Goal: Task Accomplishment & Management: Manage account settings

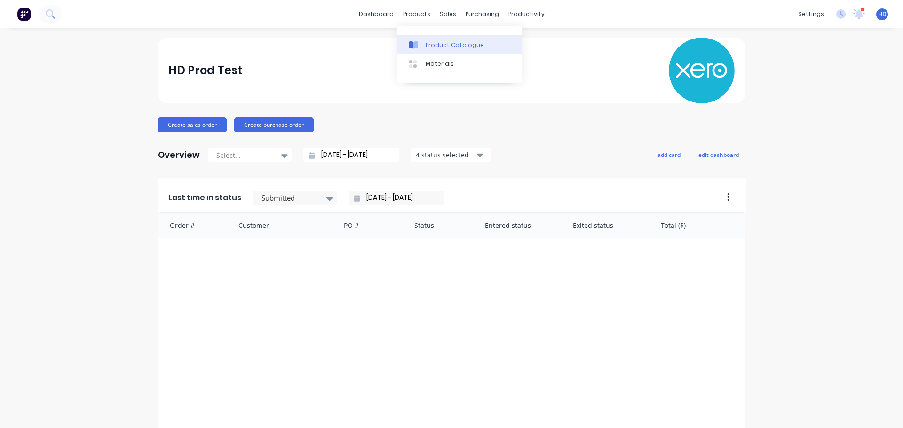
click at [436, 37] on link "Product Catalogue" at bounding box center [459, 44] width 125 height 19
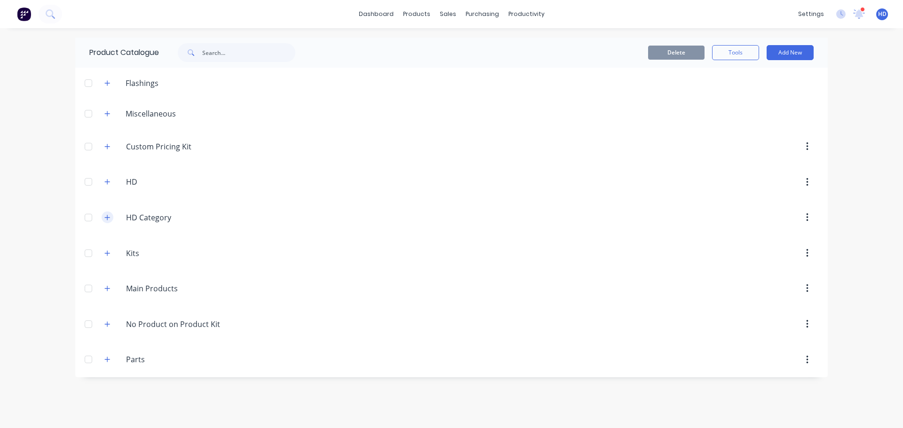
click at [106, 221] on icon "button" at bounding box center [107, 217] width 6 height 7
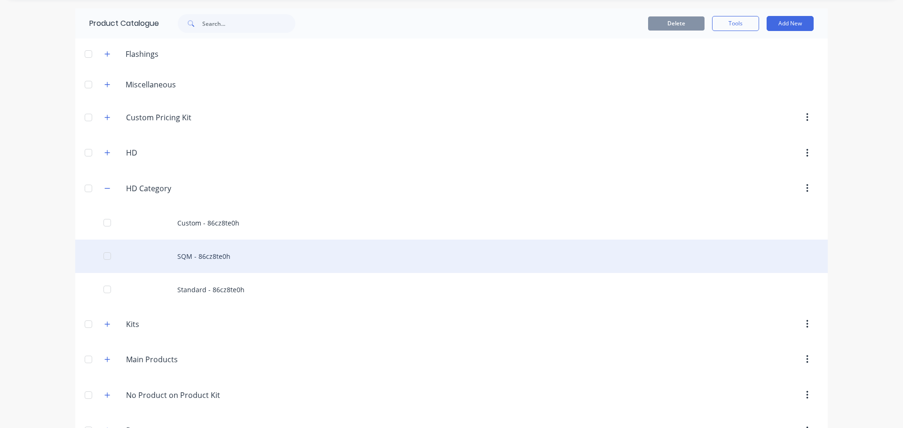
scroll to position [59, 0]
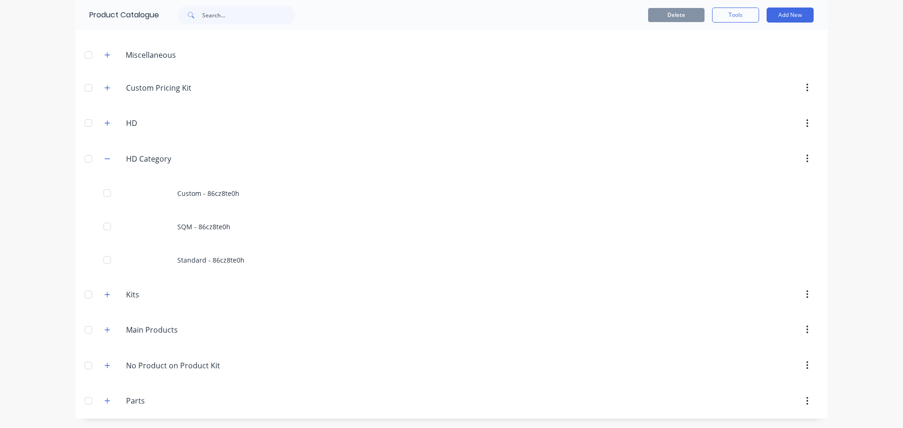
click at [106, 324] on div "Main.Products Main Products" at bounding box center [171, 330] width 148 height 17
click at [109, 330] on button "button" at bounding box center [108, 331] width 12 height 12
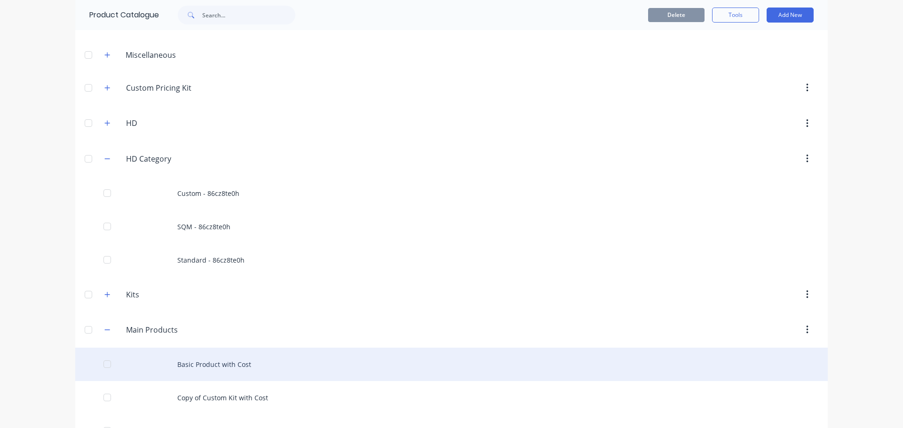
click at [188, 354] on div "Basic Product with Cost" at bounding box center [451, 364] width 753 height 33
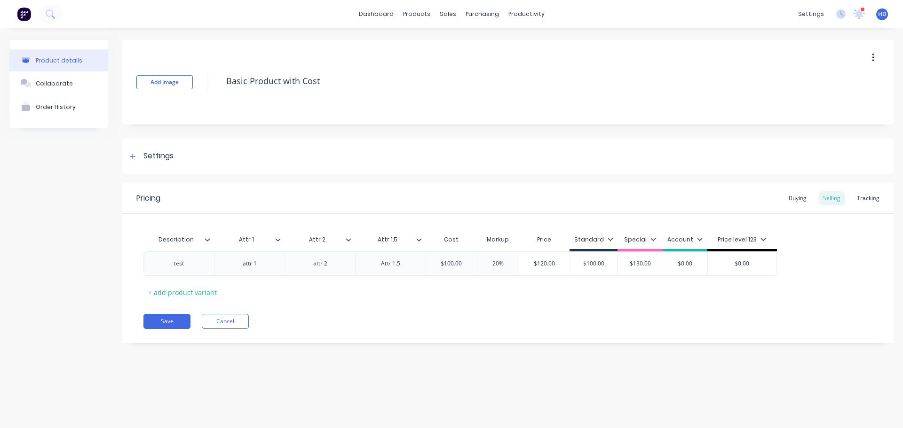
click at [420, 239] on icon at bounding box center [419, 240] width 6 height 6
click at [352, 242] on div at bounding box center [352, 240] width 6 height 8
click at [279, 238] on icon at bounding box center [278, 240] width 6 height 6
click at [209, 241] on icon at bounding box center [208, 240] width 6 height 6
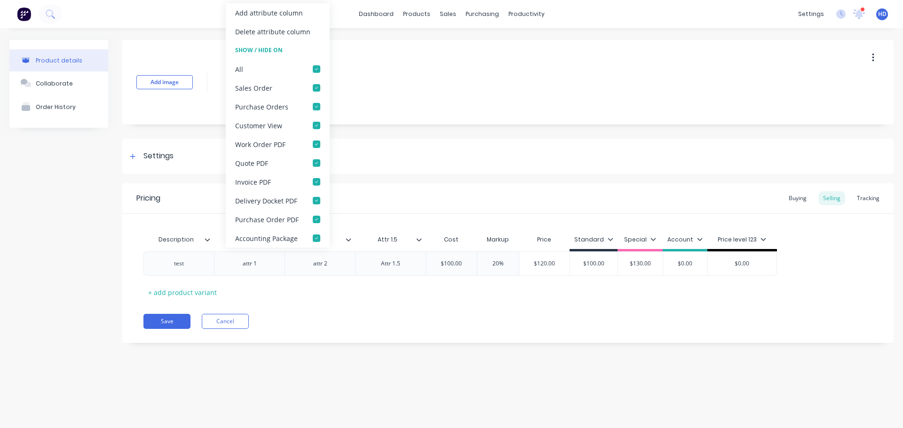
click at [209, 241] on icon at bounding box center [208, 240] width 6 height 6
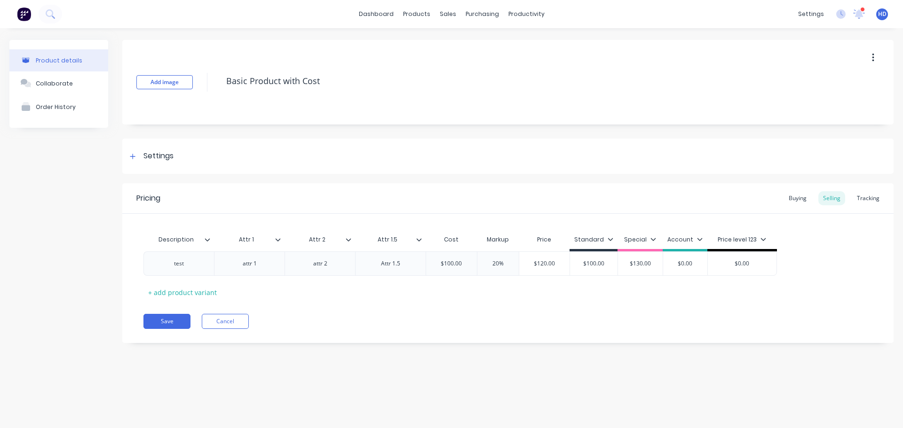
click at [279, 242] on icon at bounding box center [278, 240] width 6 height 6
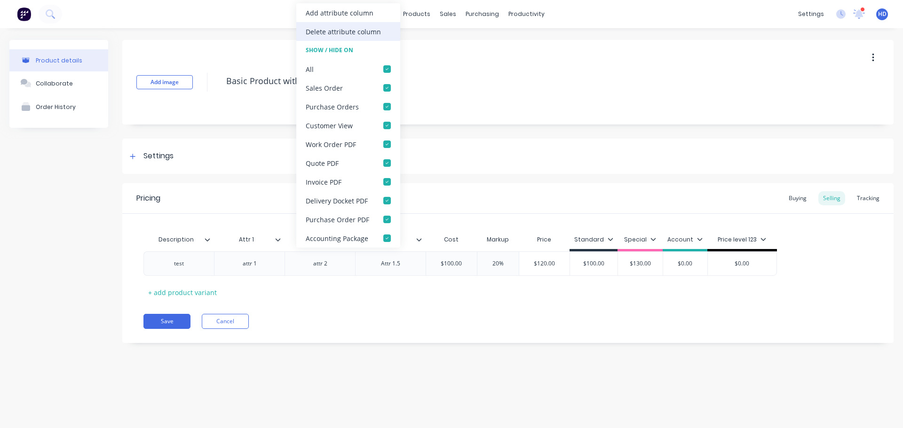
click at [367, 32] on div "Delete attribute column" at bounding box center [343, 32] width 75 height 10
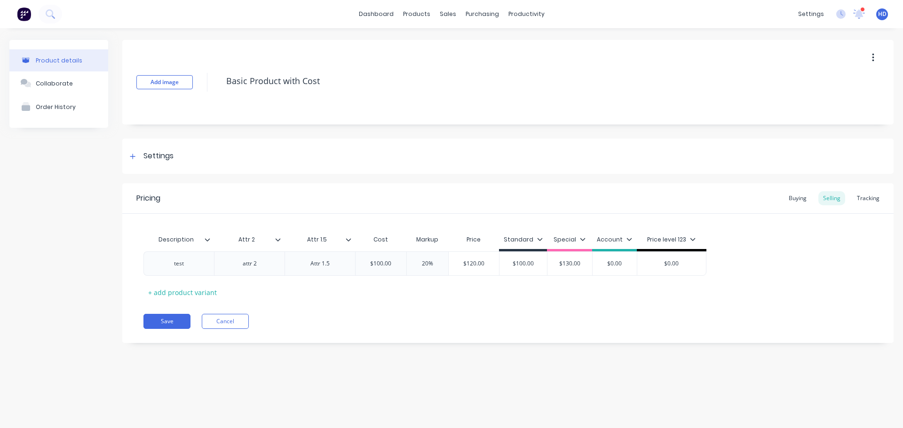
click at [280, 240] on icon at bounding box center [278, 240] width 6 height 6
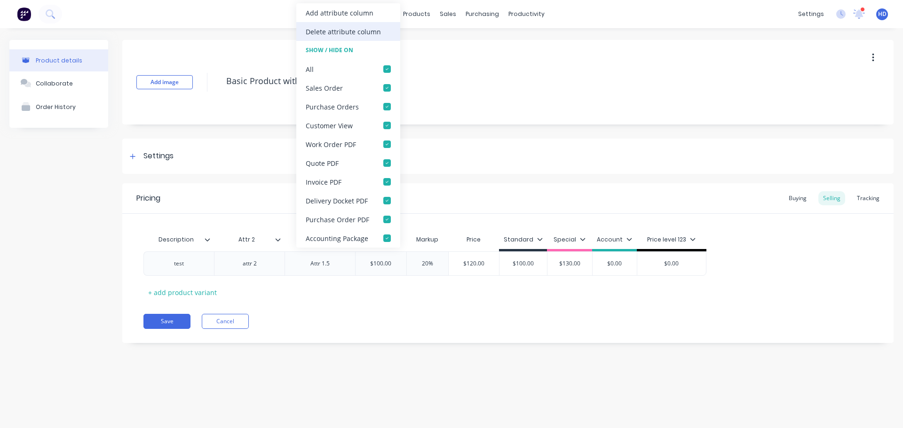
click at [369, 34] on div "Delete attribute column" at bounding box center [343, 32] width 75 height 10
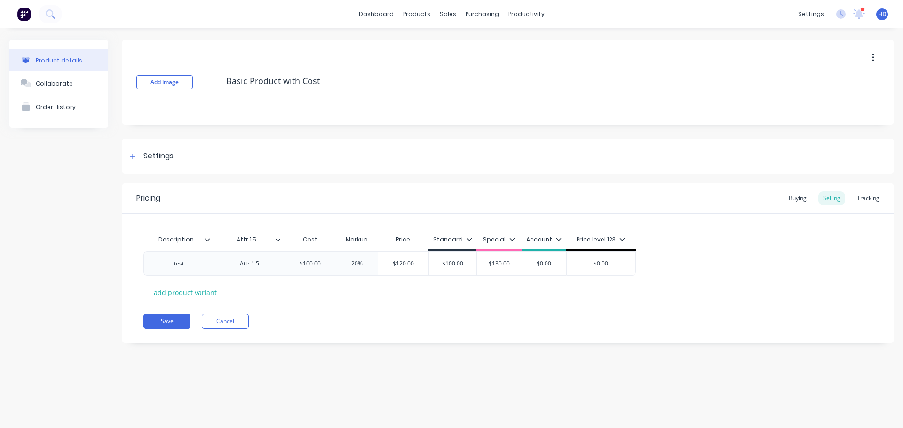
click at [282, 245] on div "Attr 1.5" at bounding box center [249, 240] width 71 height 24
click at [277, 242] on icon at bounding box center [278, 240] width 6 height 6
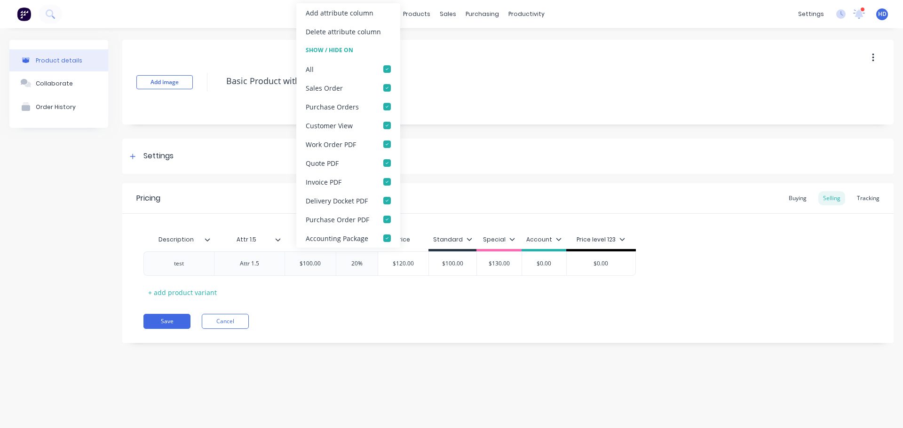
click at [330, 36] on div "Delete attribute column" at bounding box center [348, 31] width 104 height 19
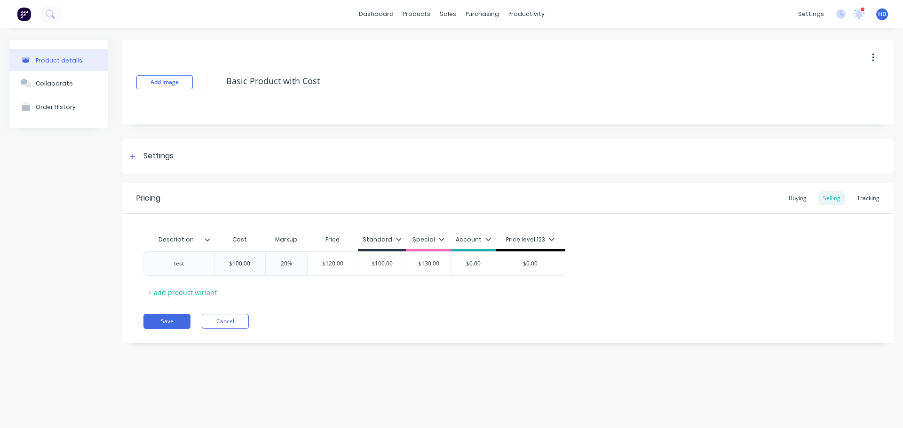
click at [207, 237] on icon at bounding box center [208, 240] width 6 height 6
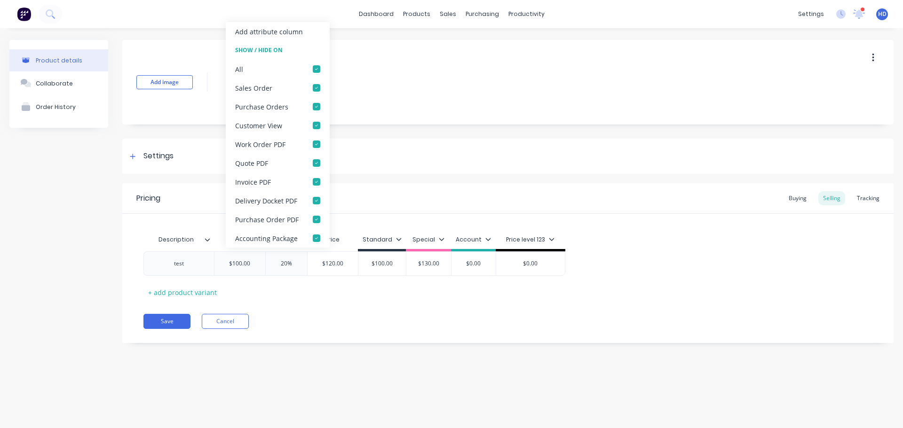
click at [207, 237] on icon at bounding box center [208, 240] width 6 height 6
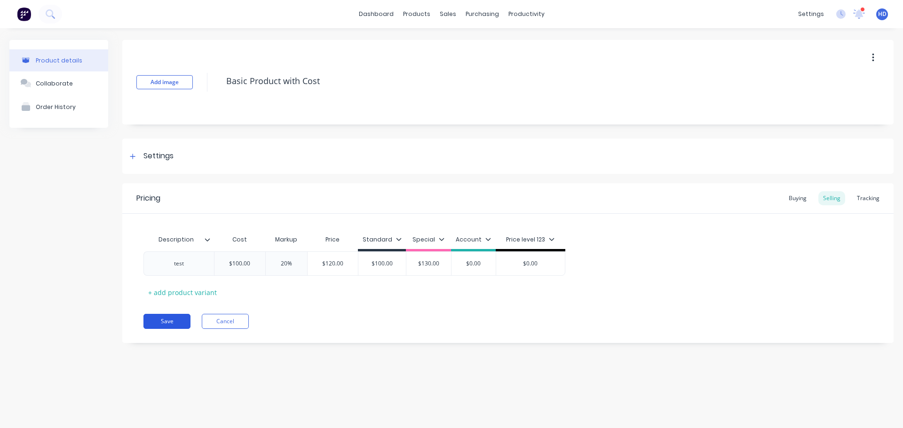
click at [174, 318] on button "Save" at bounding box center [166, 321] width 47 height 15
type textarea "x"
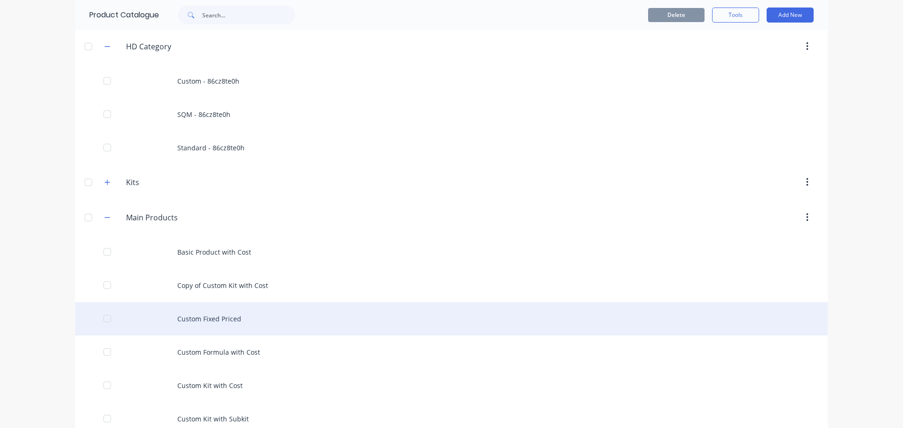
scroll to position [188, 0]
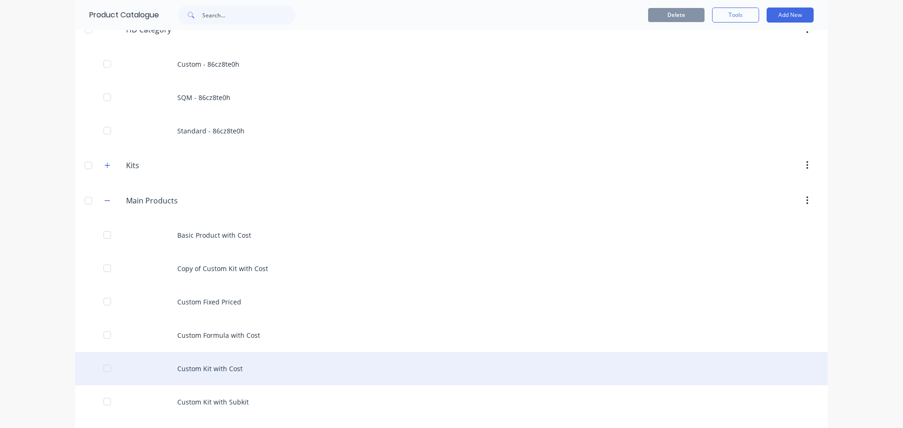
click at [220, 370] on div "Custom Kit with Cost" at bounding box center [451, 368] width 753 height 33
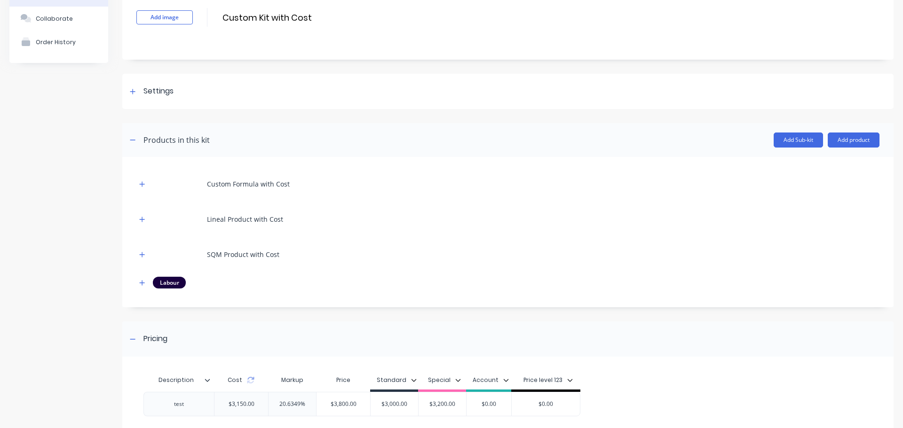
scroll to position [141, 0]
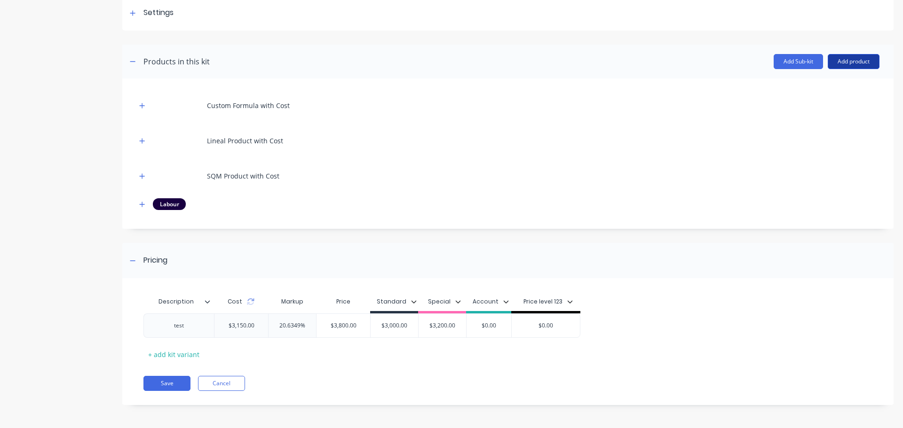
click at [868, 61] on button "Add product" at bounding box center [854, 61] width 52 height 15
click at [825, 117] on div "Notes (Internal)" at bounding box center [835, 124] width 72 height 14
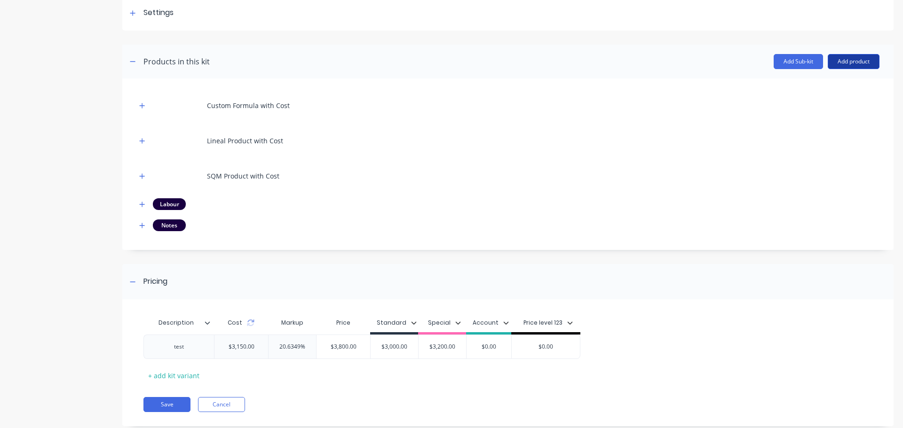
click at [839, 62] on button "Add product" at bounding box center [854, 61] width 52 height 15
click at [828, 143] on div "Notes (External)" at bounding box center [835, 142] width 72 height 14
click at [143, 227] on icon "button" at bounding box center [142, 225] width 5 height 5
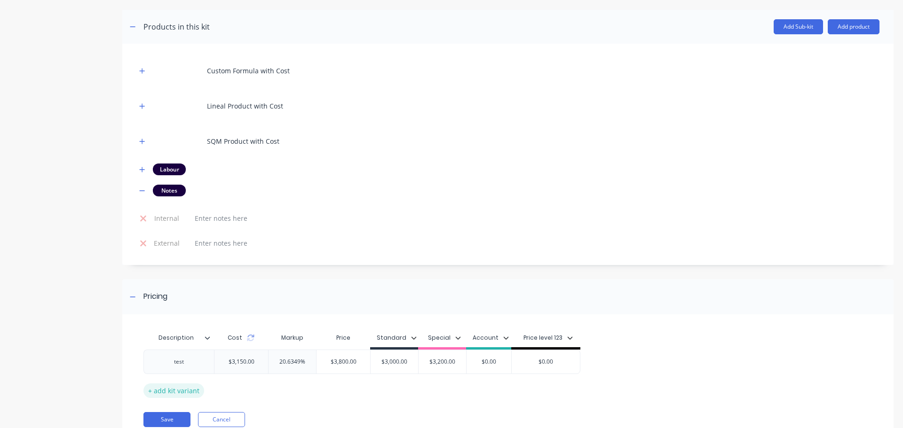
scroll to position [213, 0]
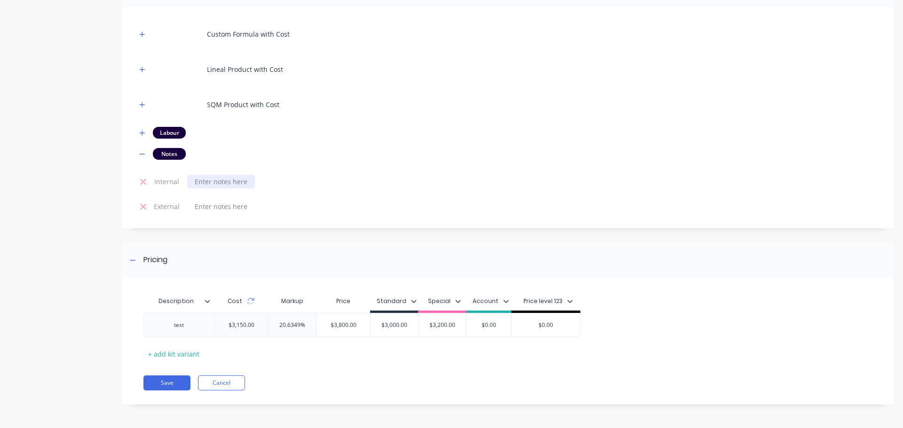
click at [226, 178] on div at bounding box center [221, 182] width 68 height 14
click at [230, 202] on div at bounding box center [221, 207] width 68 height 14
click at [198, 183] on div "test" at bounding box center [200, 182] width 27 height 14
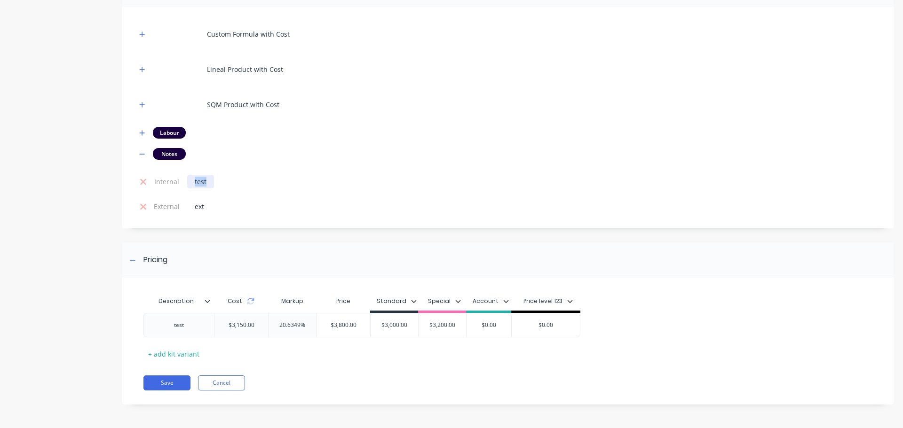
click at [198, 183] on div "test" at bounding box center [200, 182] width 27 height 14
click at [86, 222] on div "Product details Collaborate Order History" at bounding box center [58, 122] width 99 height 594
click at [177, 377] on button "Save" at bounding box center [166, 383] width 47 height 15
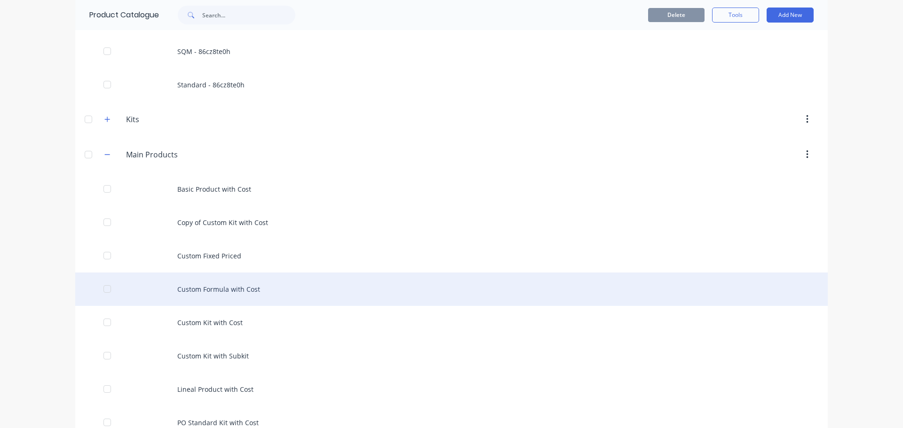
scroll to position [235, 0]
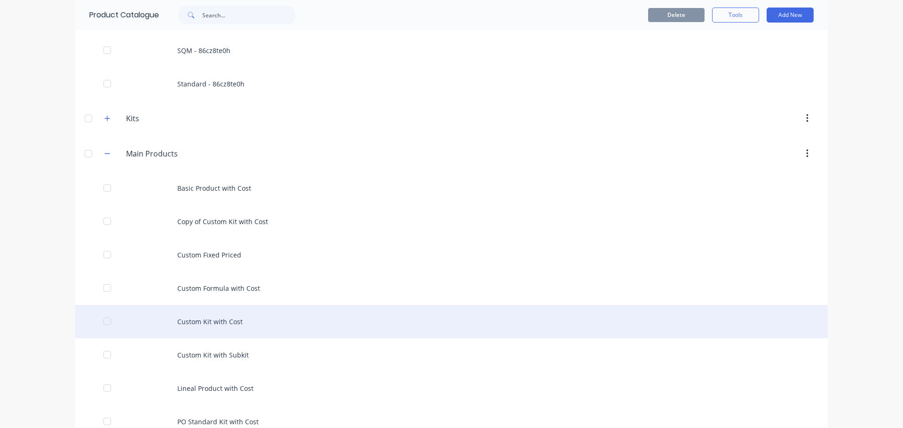
click at [230, 324] on div "Custom Kit with Cost" at bounding box center [451, 321] width 753 height 33
